Goal: Information Seeking & Learning: Find specific fact

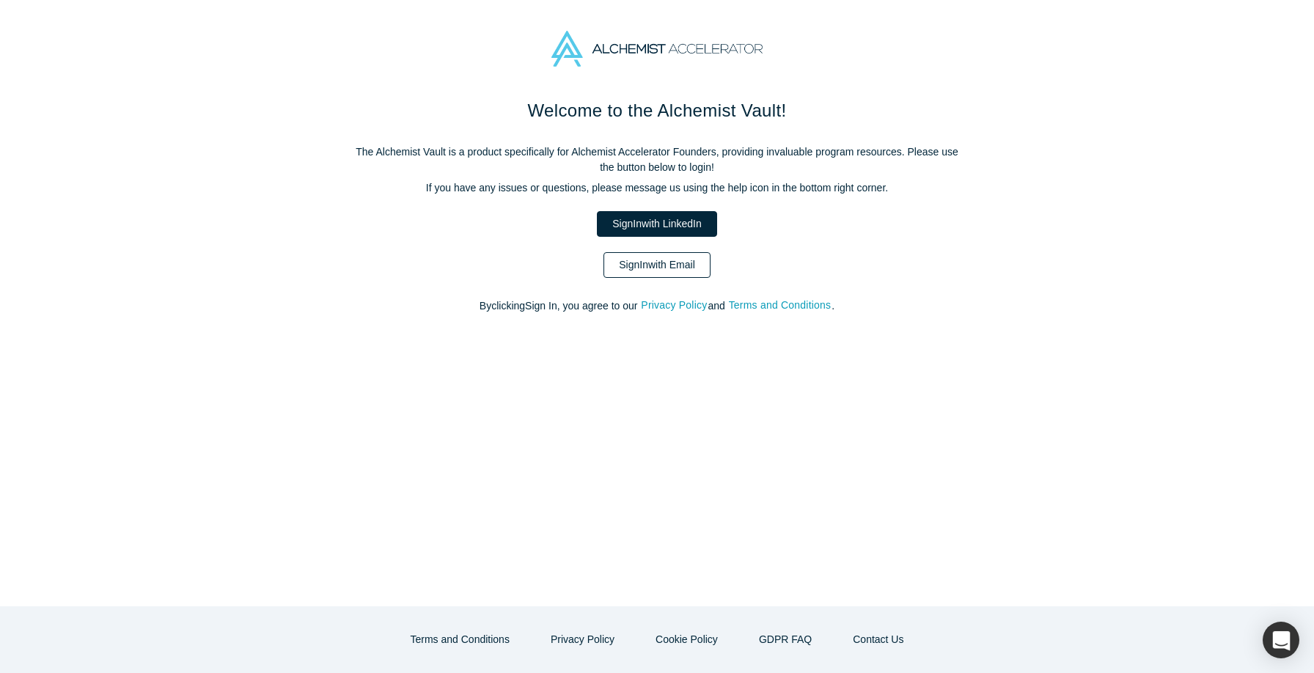
click at [632, 263] on link "Sign In with Email" at bounding box center [657, 265] width 107 height 26
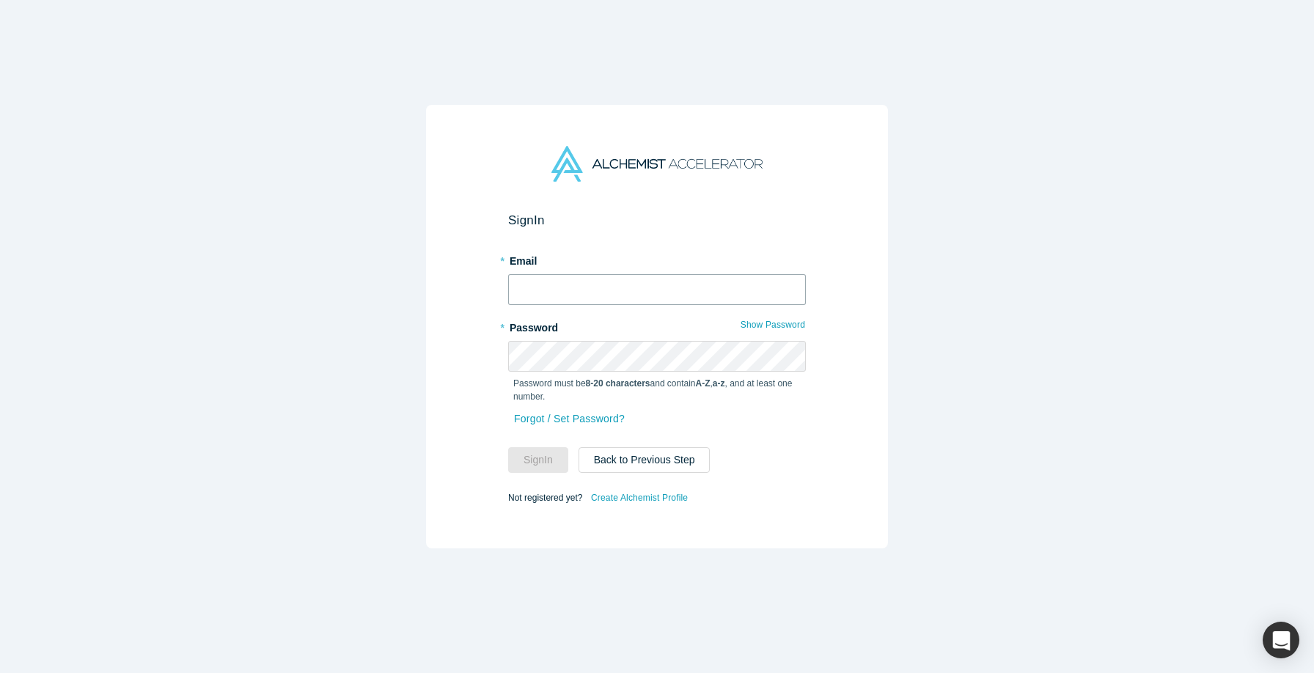
click at [626, 282] on input "text" at bounding box center [657, 289] width 298 height 31
type input "[EMAIL_ADDRESS][DOMAIN_NAME]"
click at [508, 447] on button "Sign In" at bounding box center [538, 460] width 60 height 26
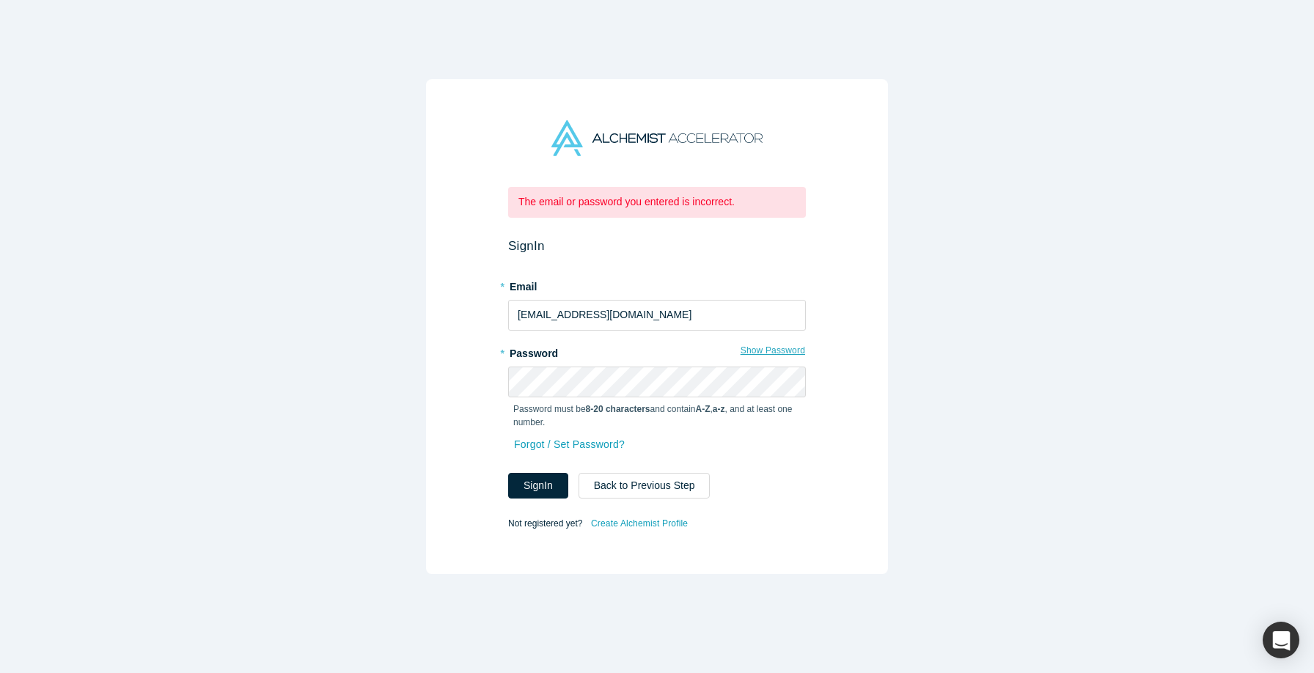
click at [776, 348] on button "Show Password" at bounding box center [773, 350] width 66 height 19
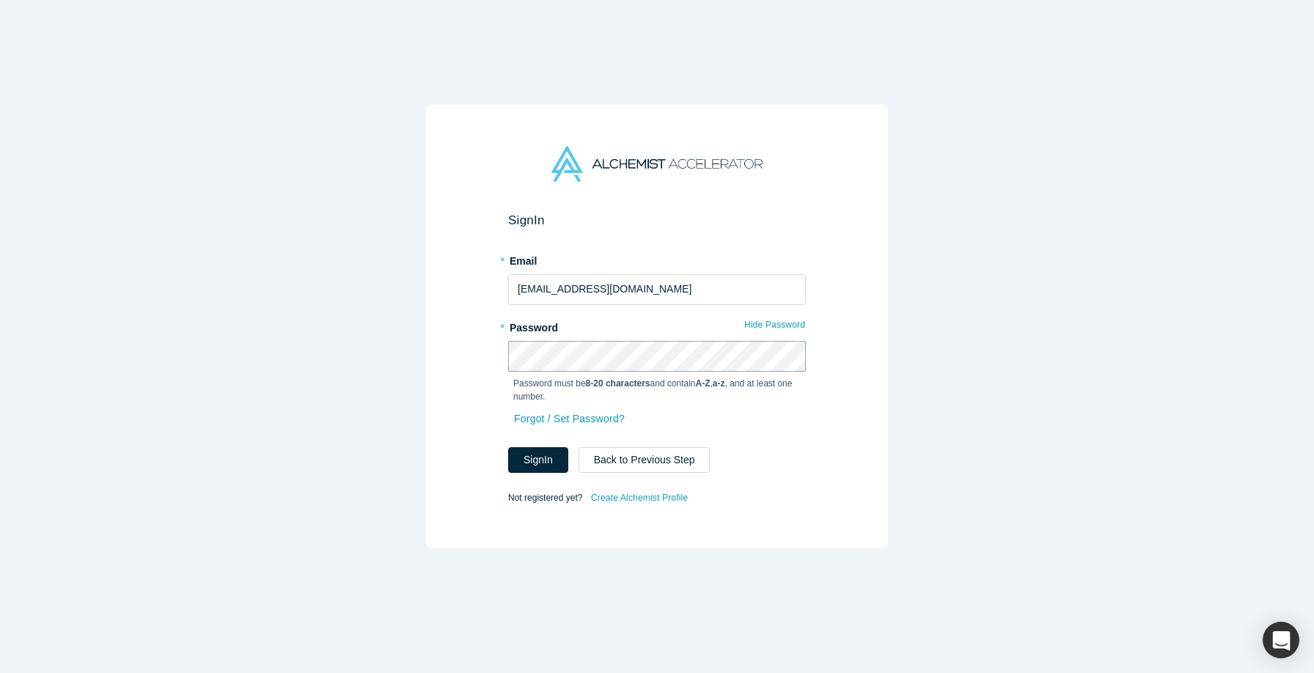
click at [508, 447] on button "Sign In" at bounding box center [538, 460] width 60 height 26
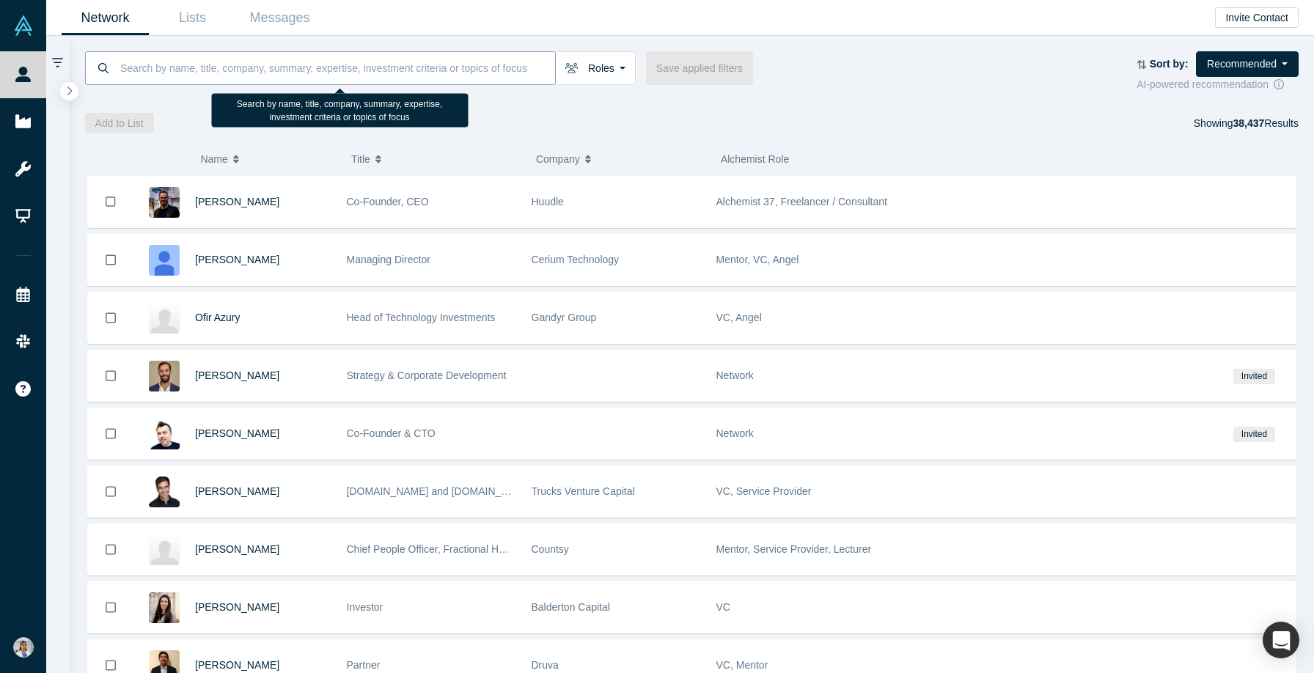
click at [341, 80] on input at bounding box center [337, 68] width 436 height 34
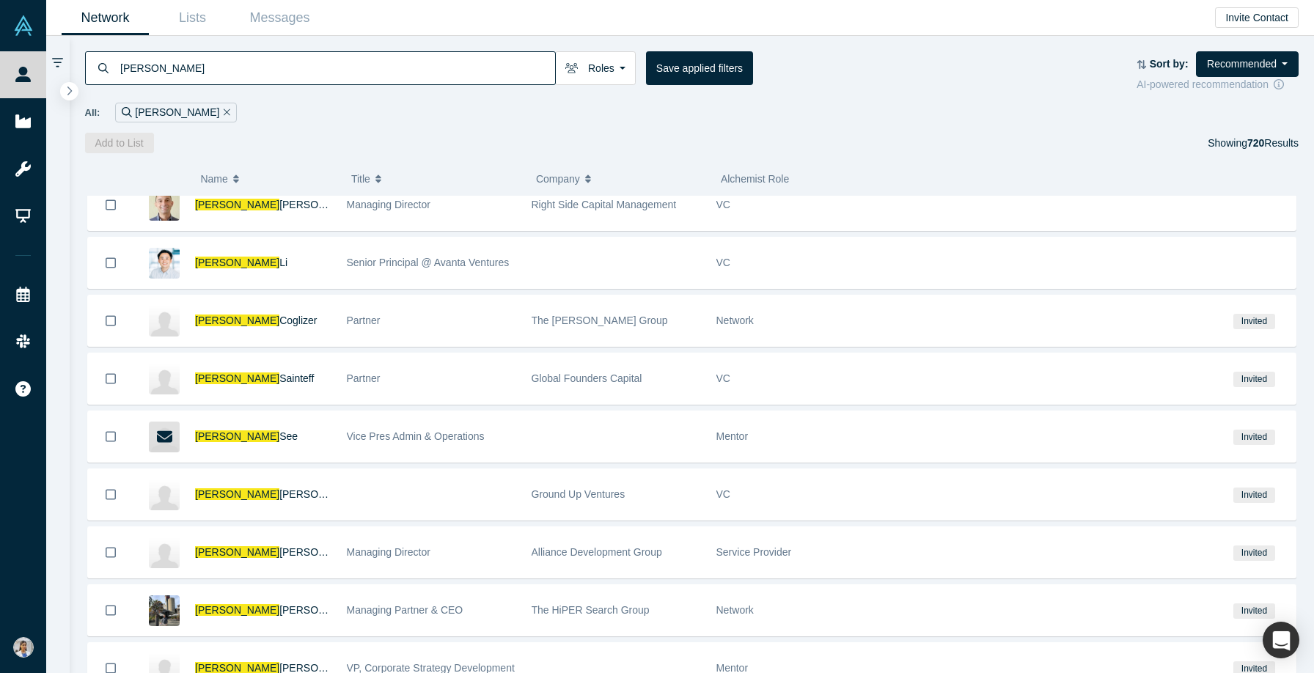
scroll to position [1865, 0]
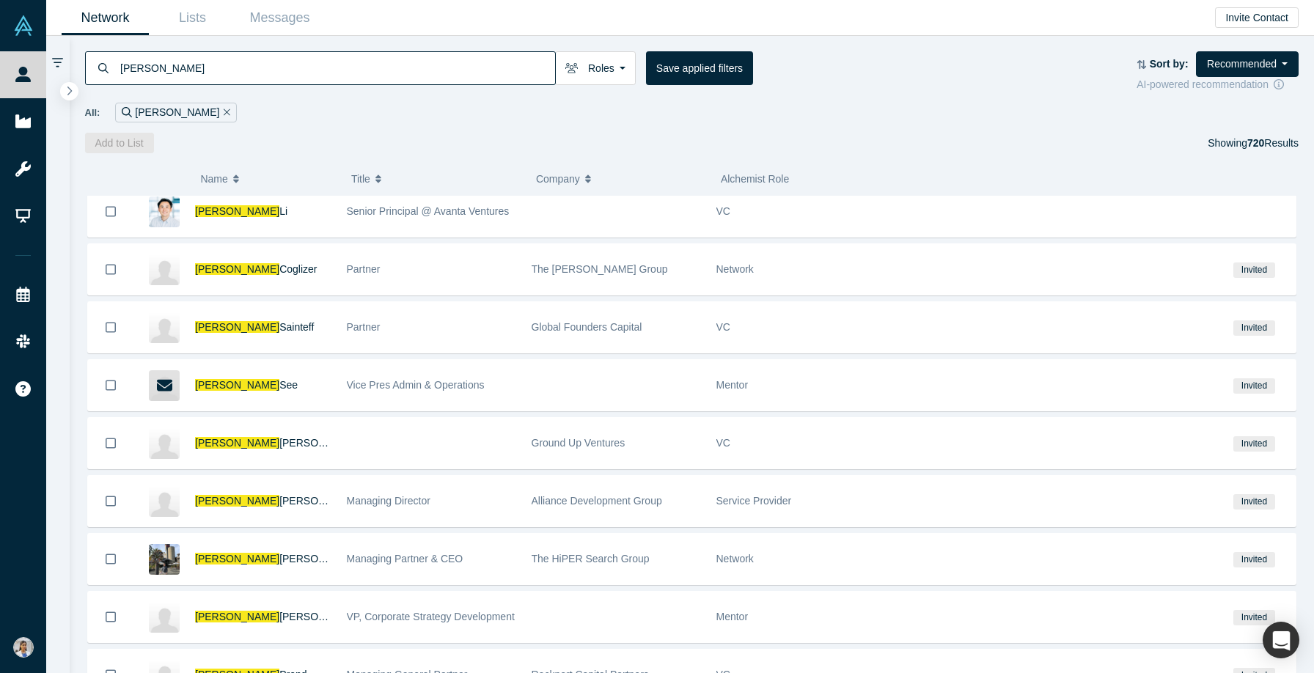
click at [189, 53] on input "[PERSON_NAME]" at bounding box center [337, 68] width 436 height 34
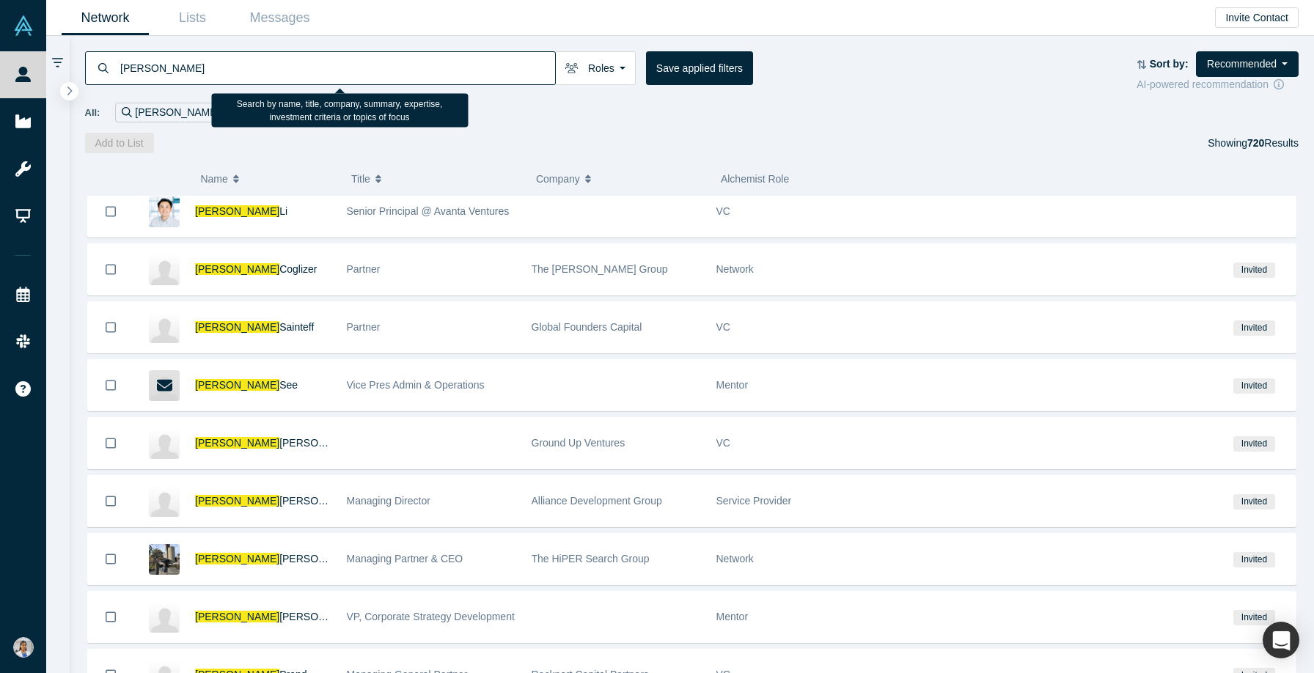
click at [181, 68] on input "[PERSON_NAME]" at bounding box center [337, 68] width 436 height 34
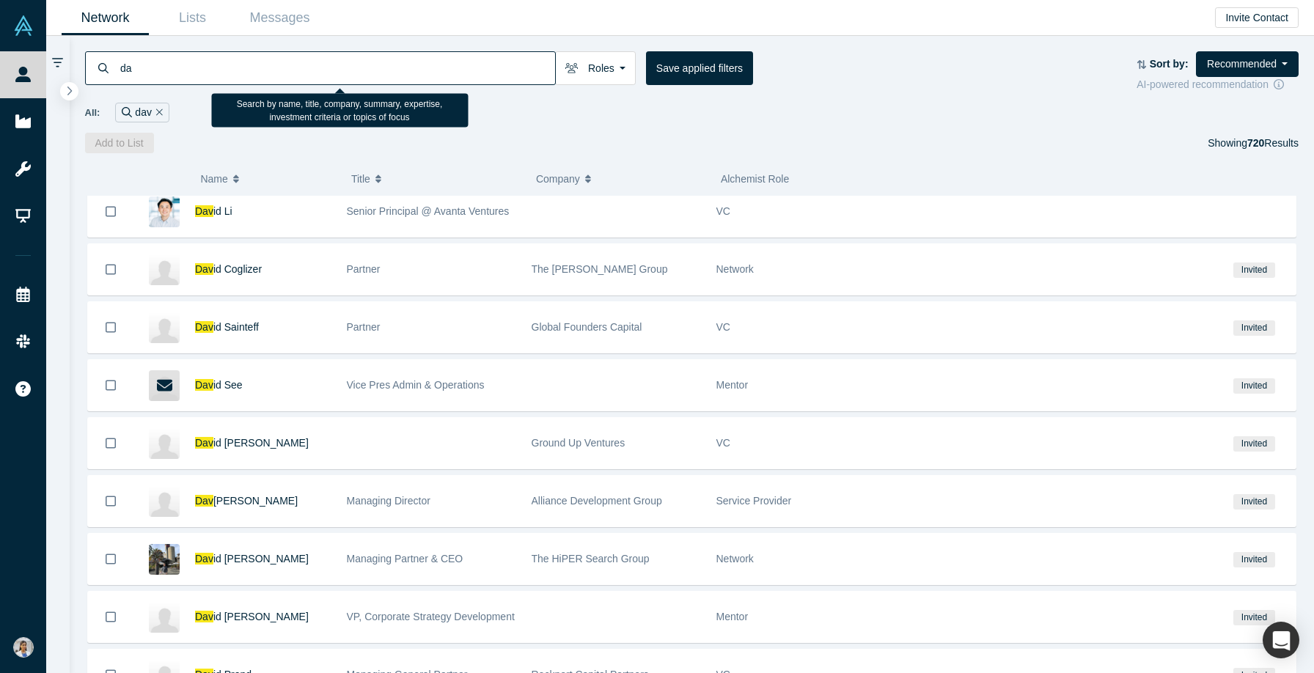
type input "d"
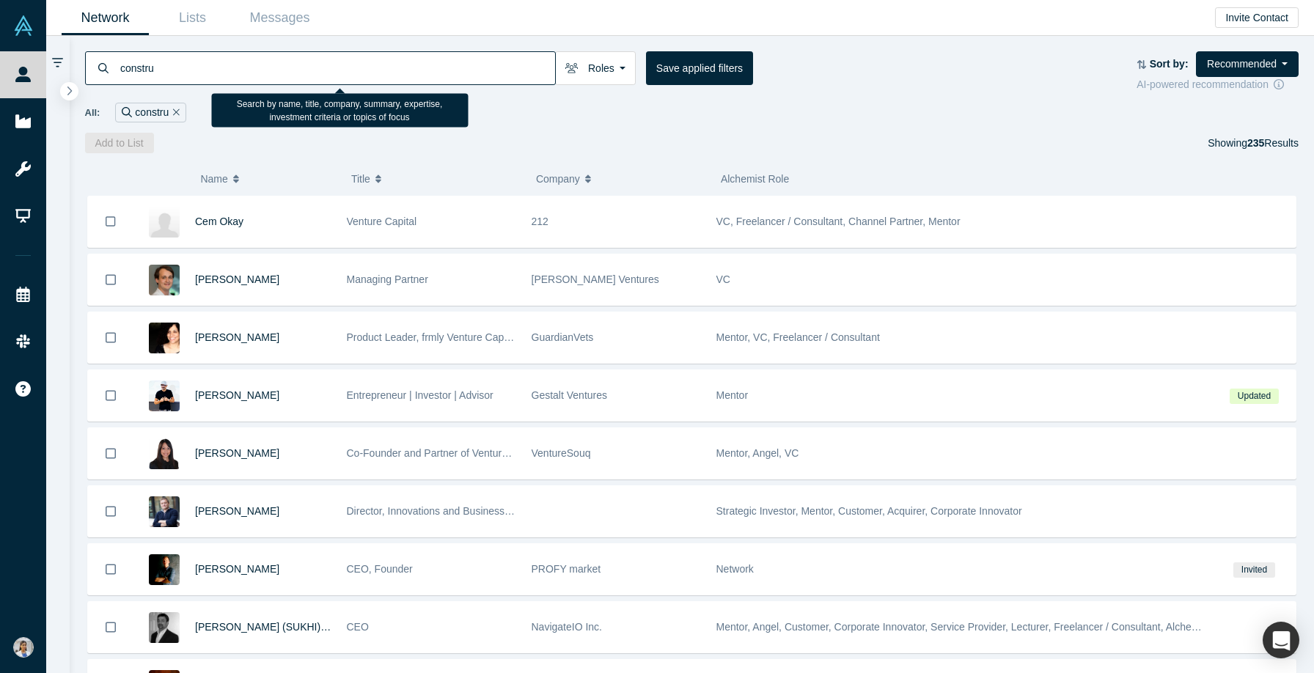
click at [200, 69] on input "constru" at bounding box center [337, 68] width 436 height 34
type input "construex"
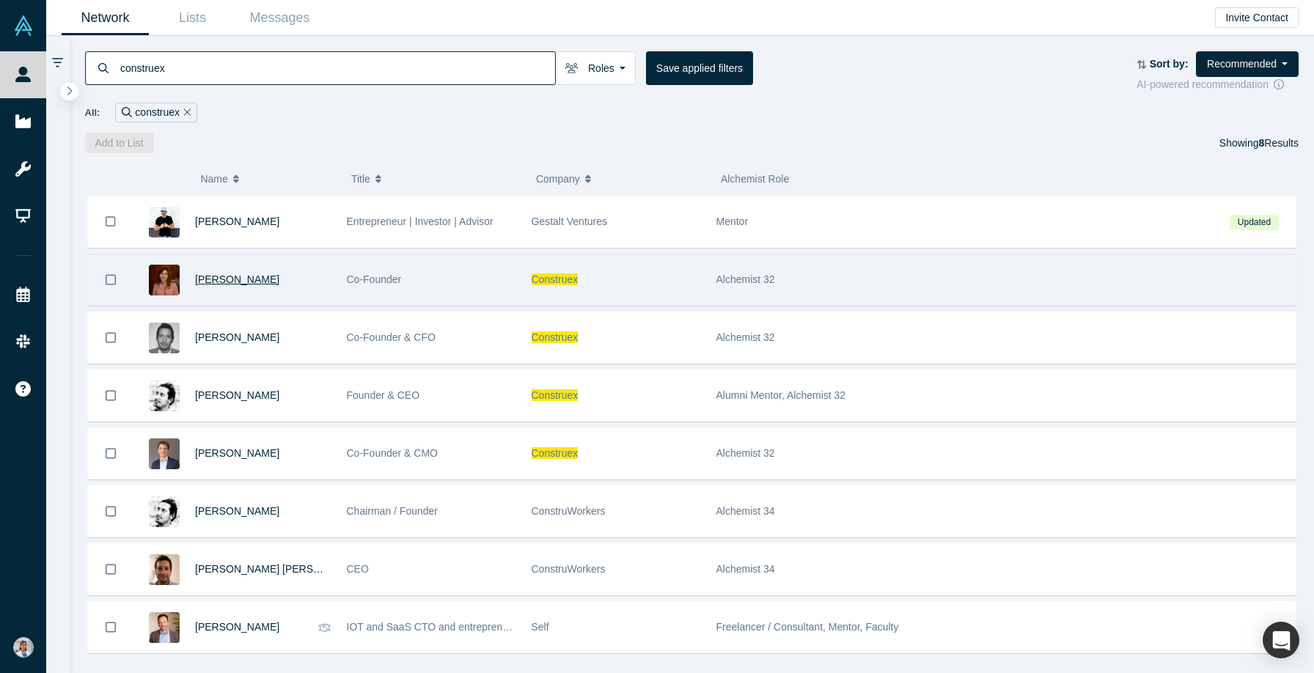
click at [205, 278] on span "[PERSON_NAME]" at bounding box center [237, 280] width 84 height 12
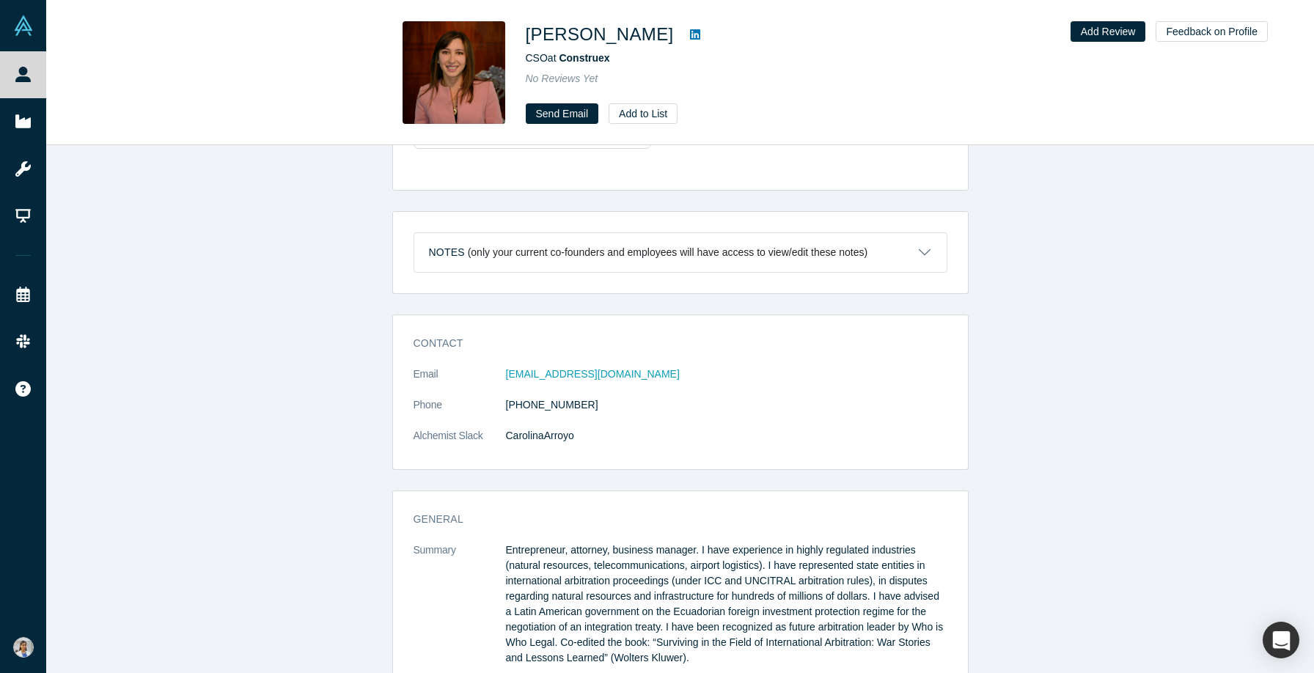
scroll to position [1018, 0]
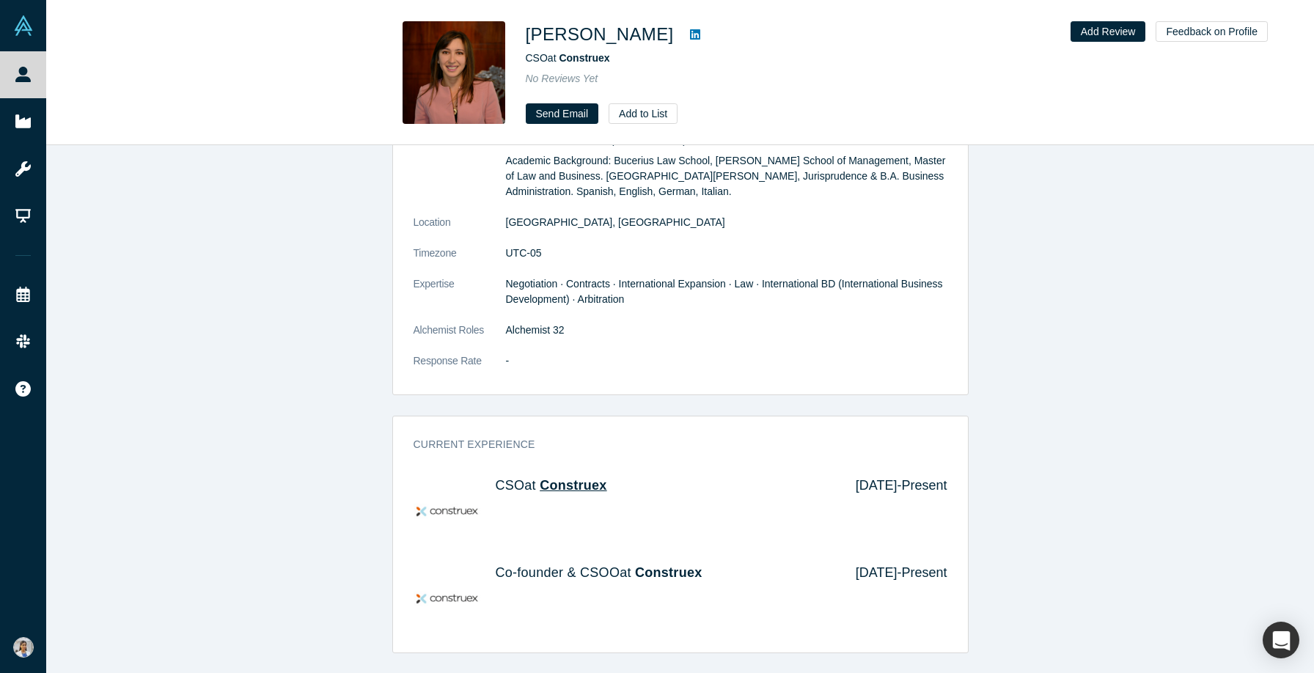
click at [594, 483] on span "Construex" at bounding box center [573, 485] width 67 height 15
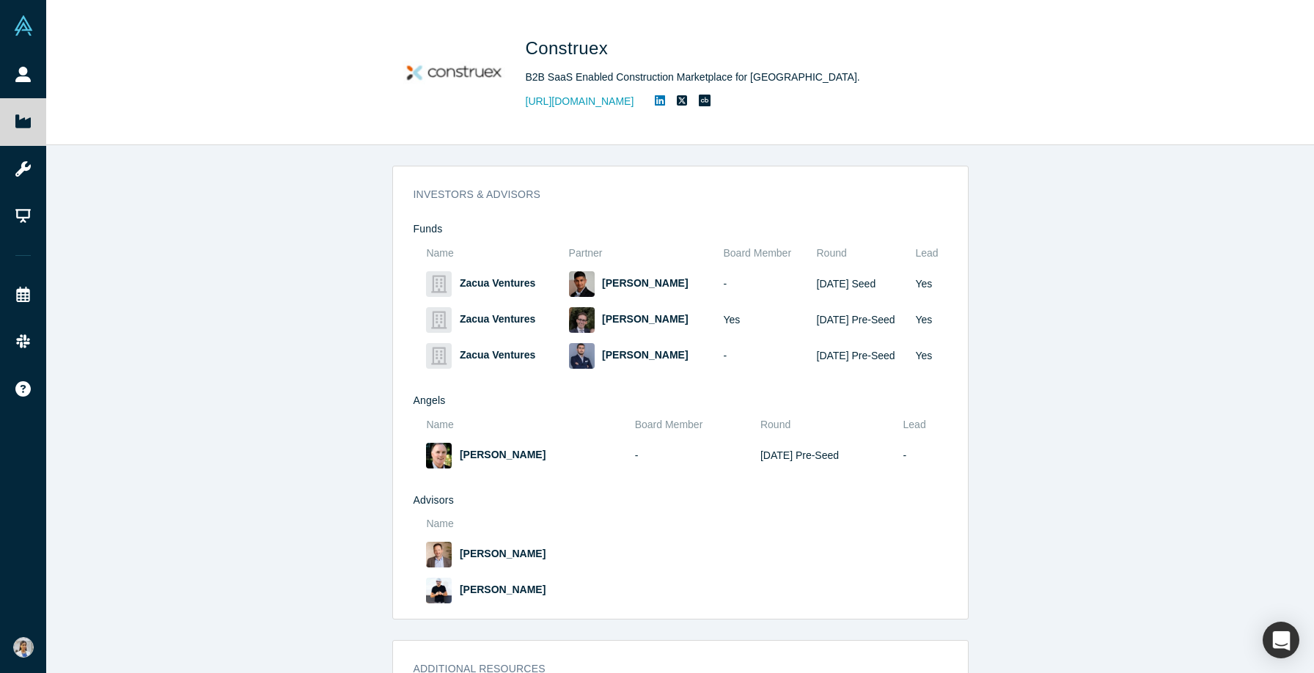
scroll to position [1149, 0]
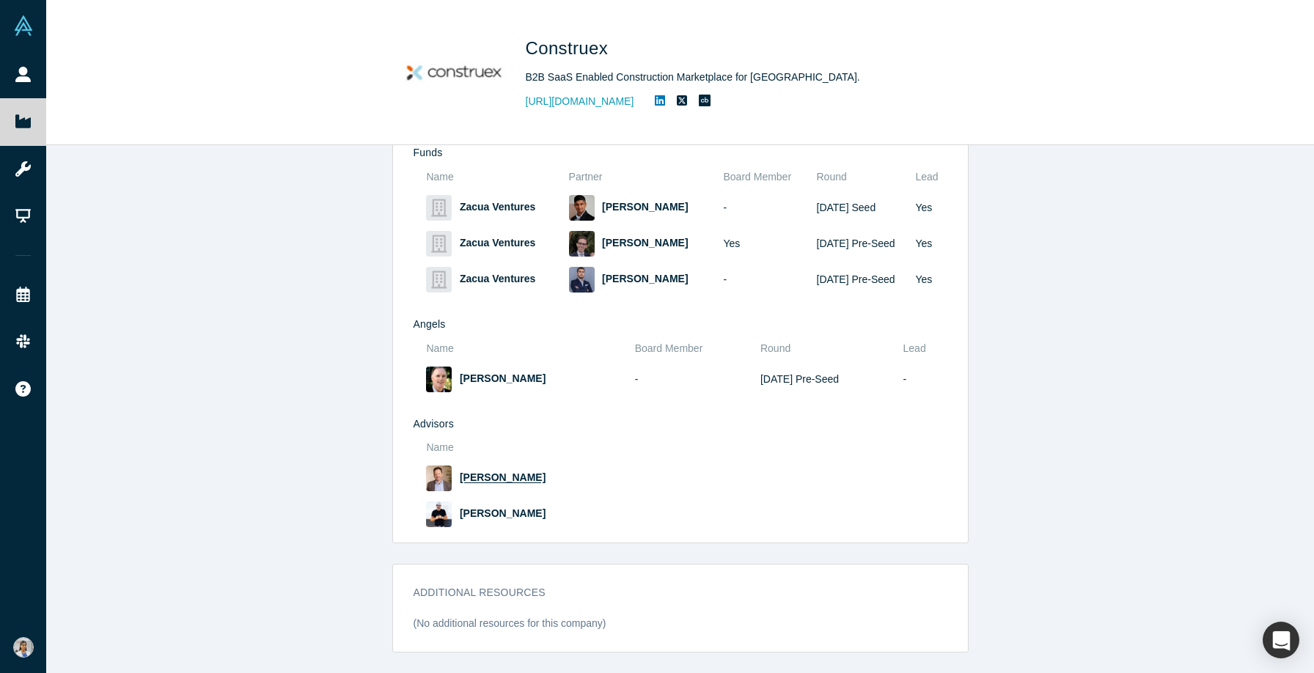
click at [494, 483] on span "[PERSON_NAME]" at bounding box center [503, 478] width 86 height 12
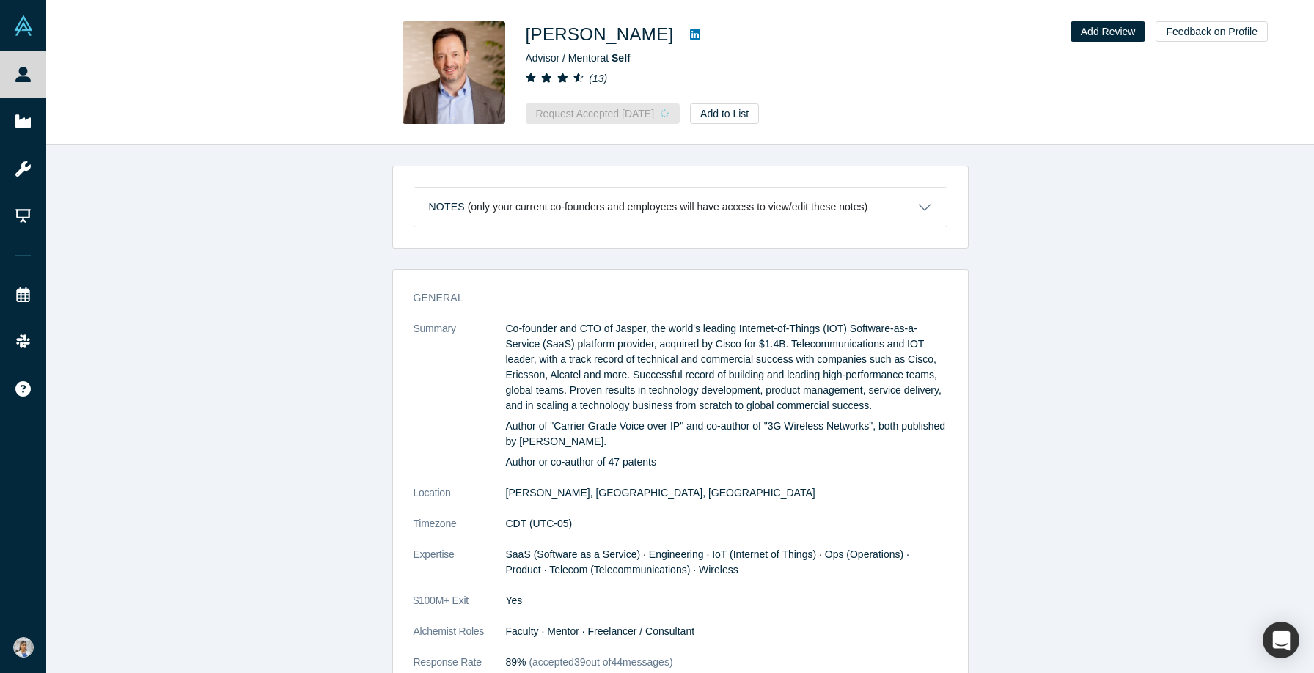
click at [690, 32] on icon at bounding box center [695, 34] width 10 height 10
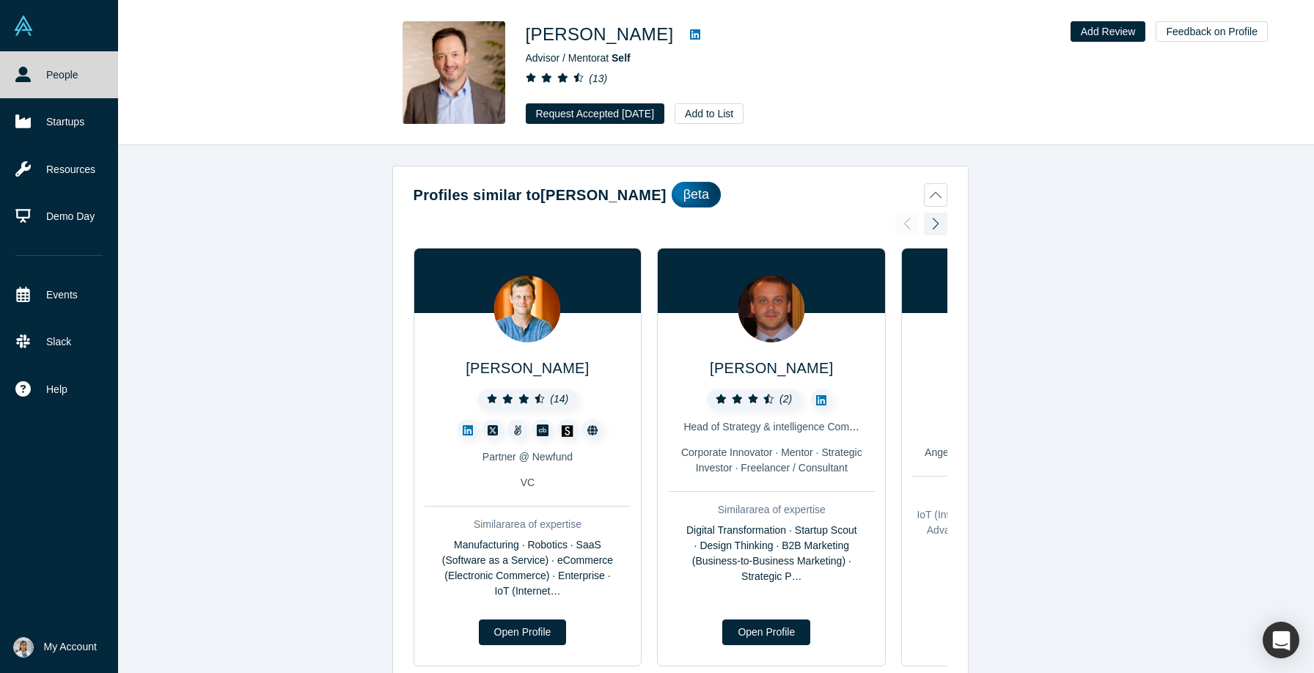
click at [42, 75] on link "People" at bounding box center [59, 74] width 118 height 47
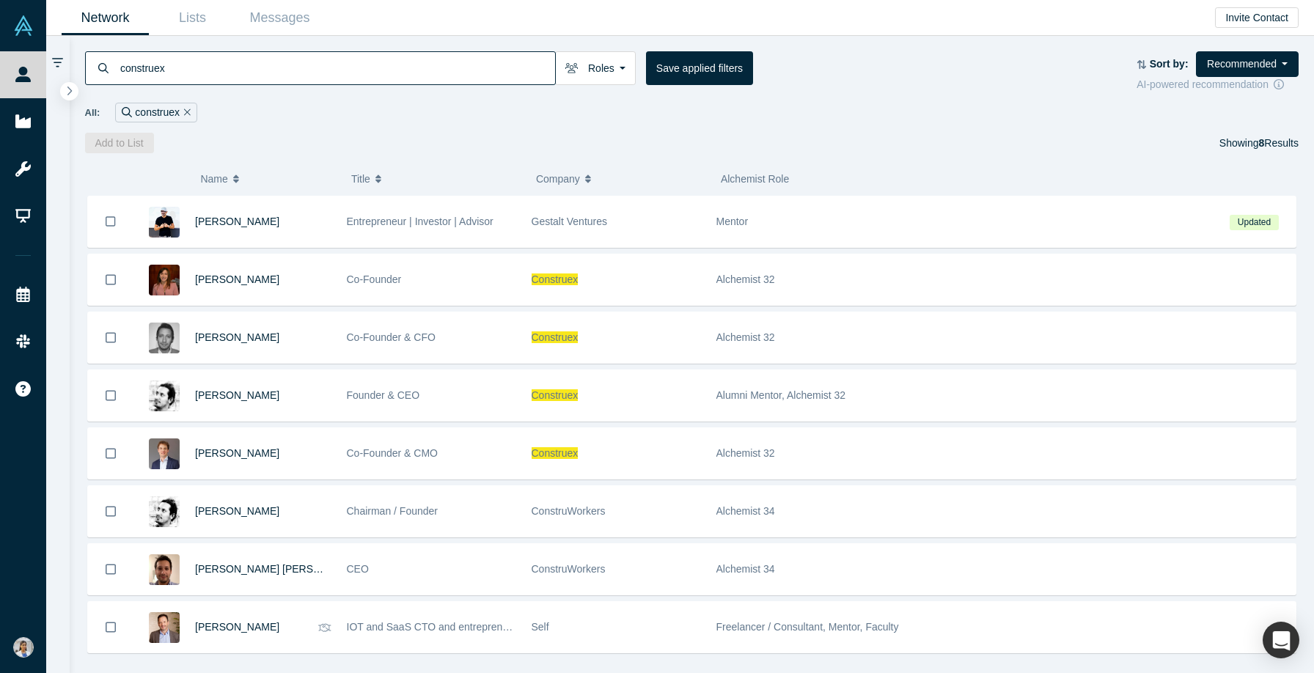
click at [190, 112] on div "construex" at bounding box center [155, 113] width 81 height 20
click at [186, 113] on icon "Remove Filter" at bounding box center [187, 112] width 7 height 7
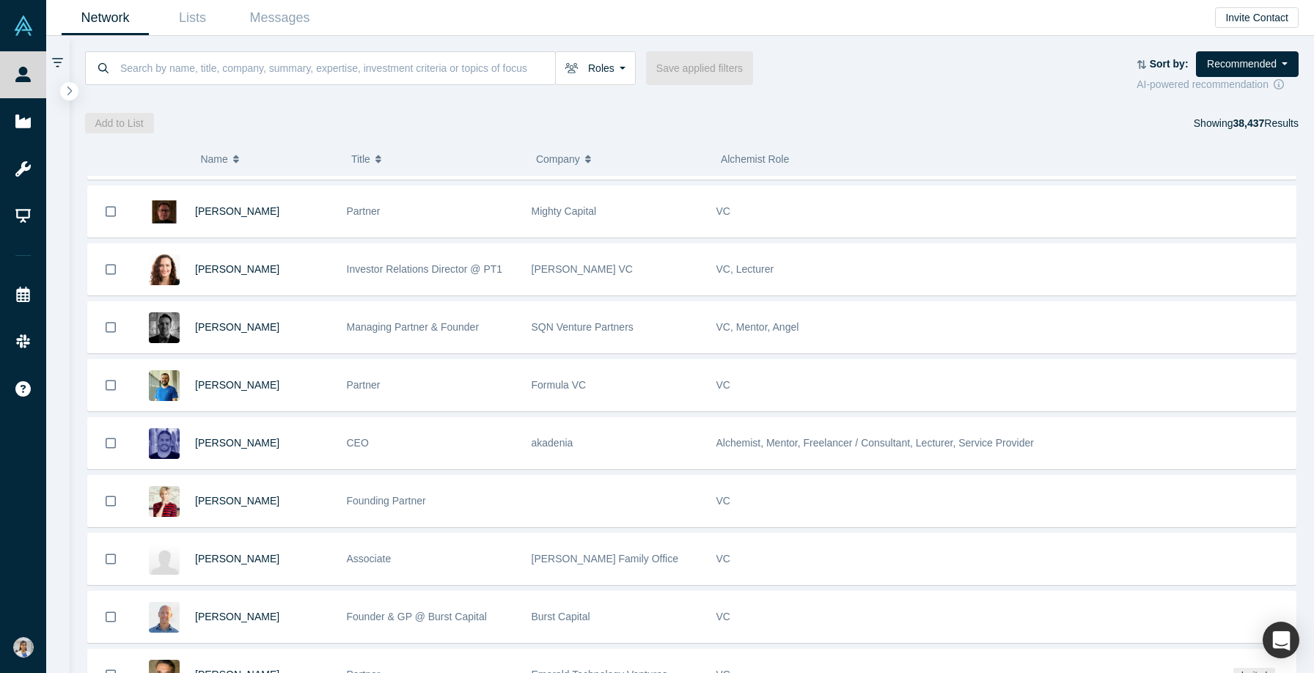
scroll to position [974, 0]
